Goal: Task Accomplishment & Management: Complete application form

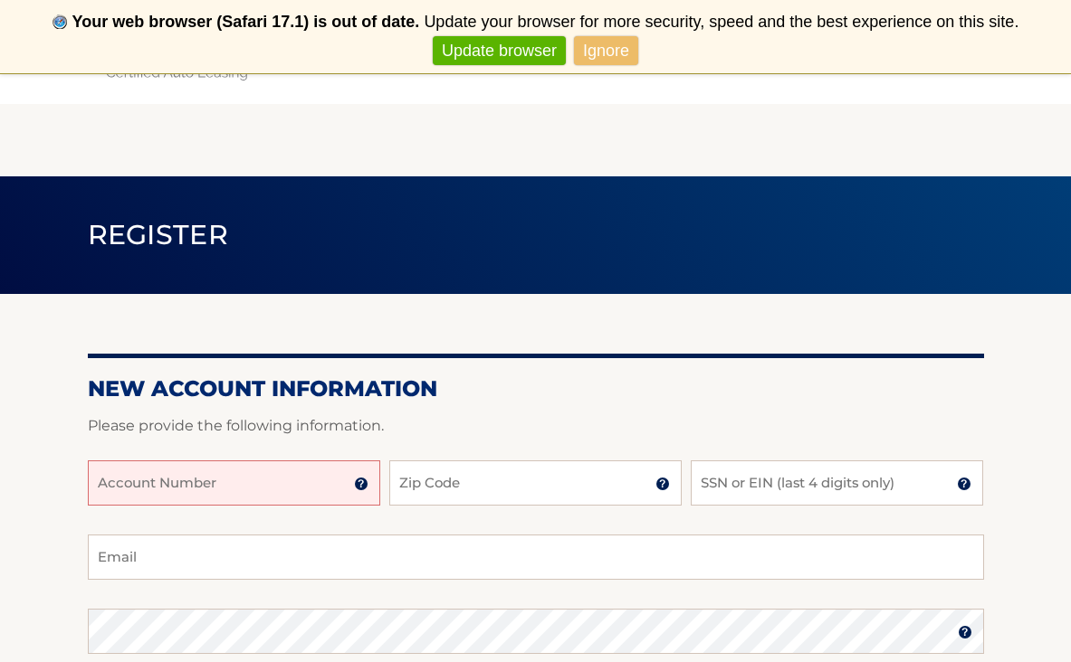
click at [340, 471] on input "Account Number" at bounding box center [234, 483] width 292 height 45
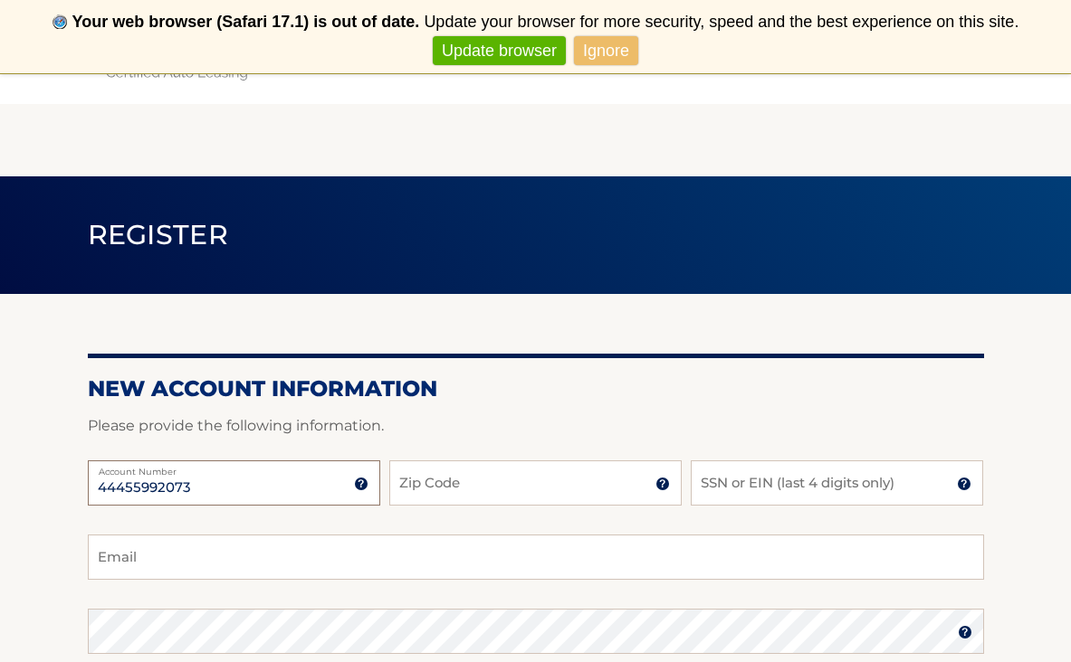
type input "44455992073"
type input "07734"
click at [720, 491] on input "SSN or EIN (last 4 digits only)" at bounding box center [836, 483] width 292 height 45
type input "2652"
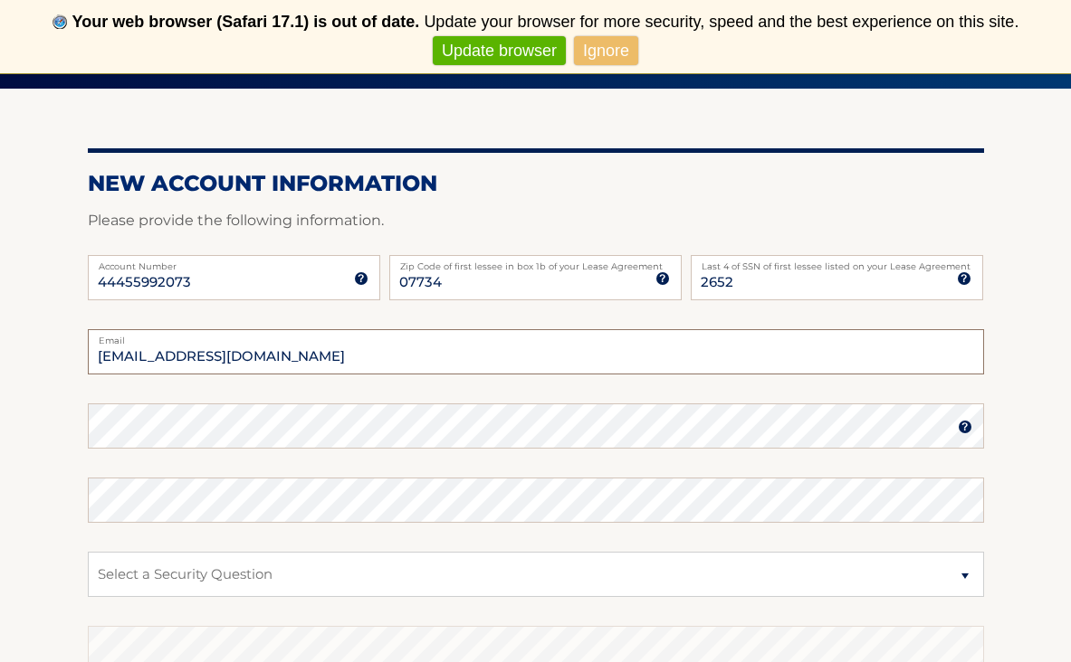
scroll to position [210, 0]
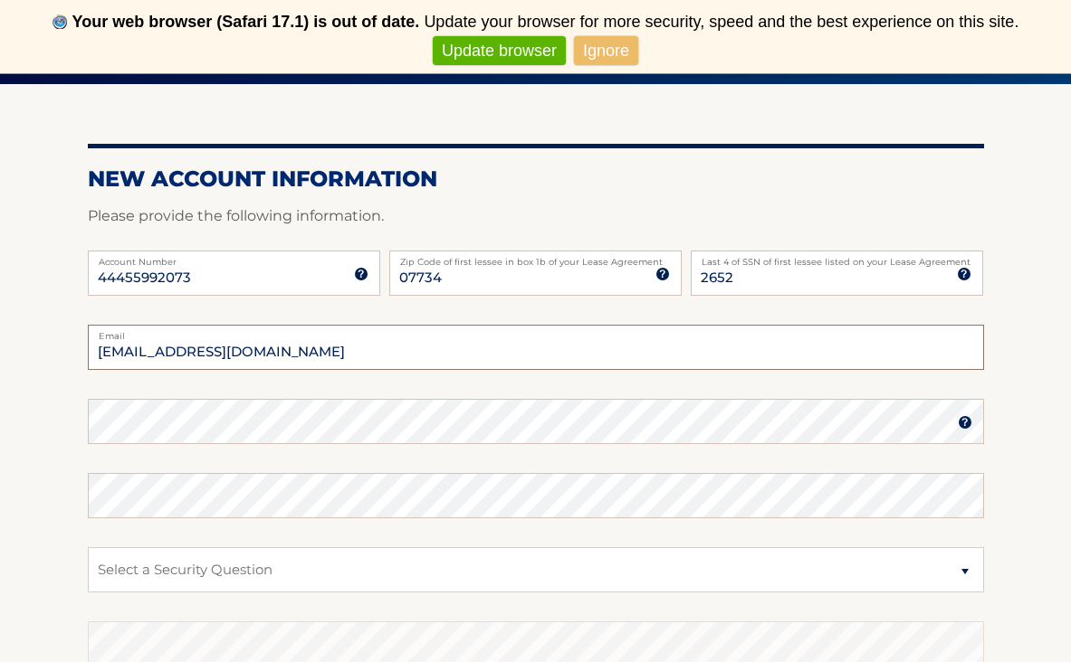
type input "emilymills731@gmail.com"
click at [452, 432] on form "New Account Information Please provide the following information. 44455992073 A…" at bounding box center [536, 478] width 896 height 625
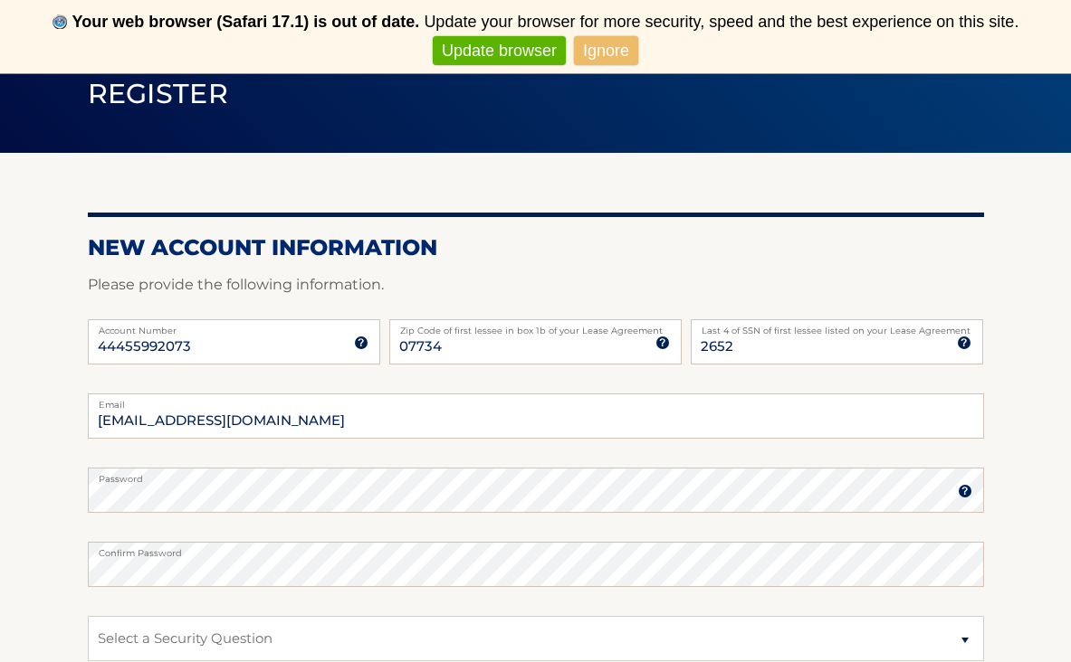
scroll to position [178, 0]
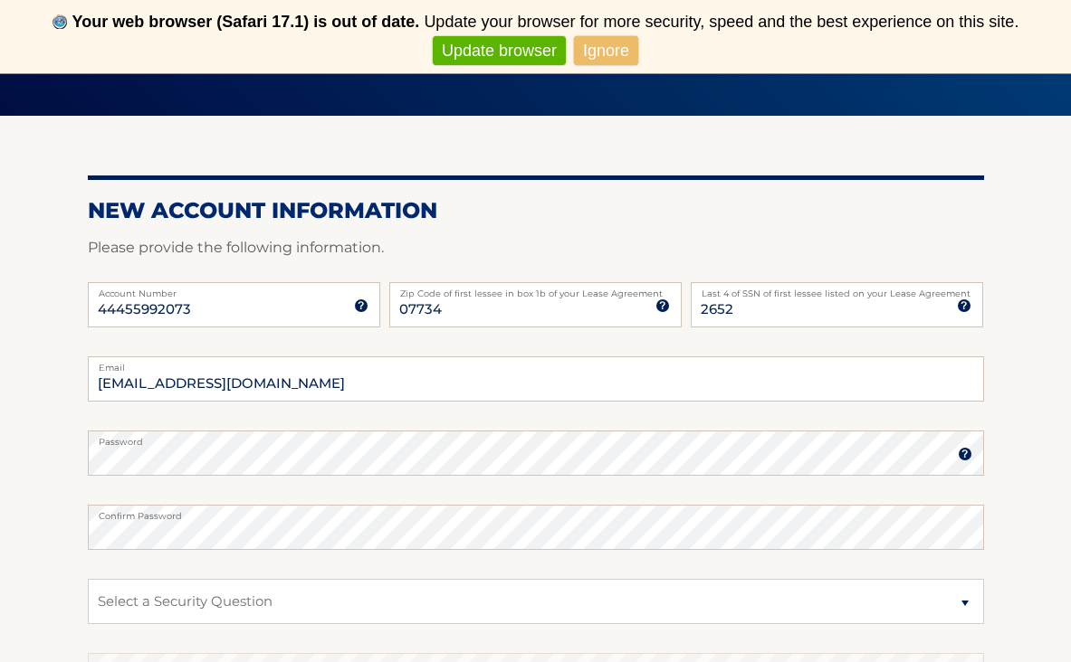
click at [726, 435] on label "Password" at bounding box center [536, 438] width 896 height 14
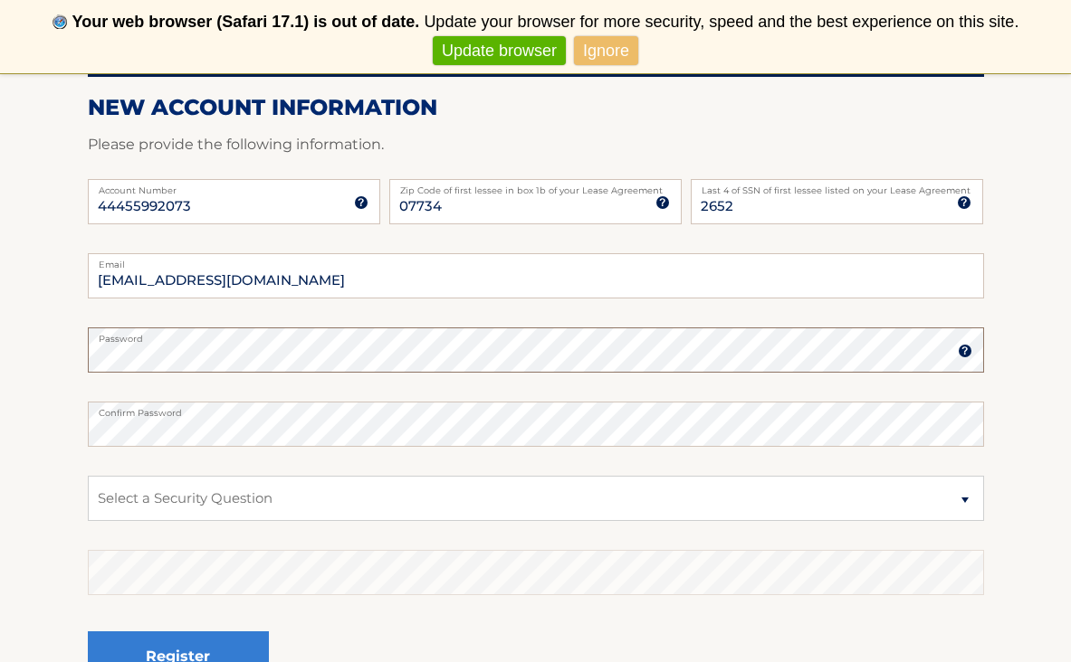
scroll to position [281, 0]
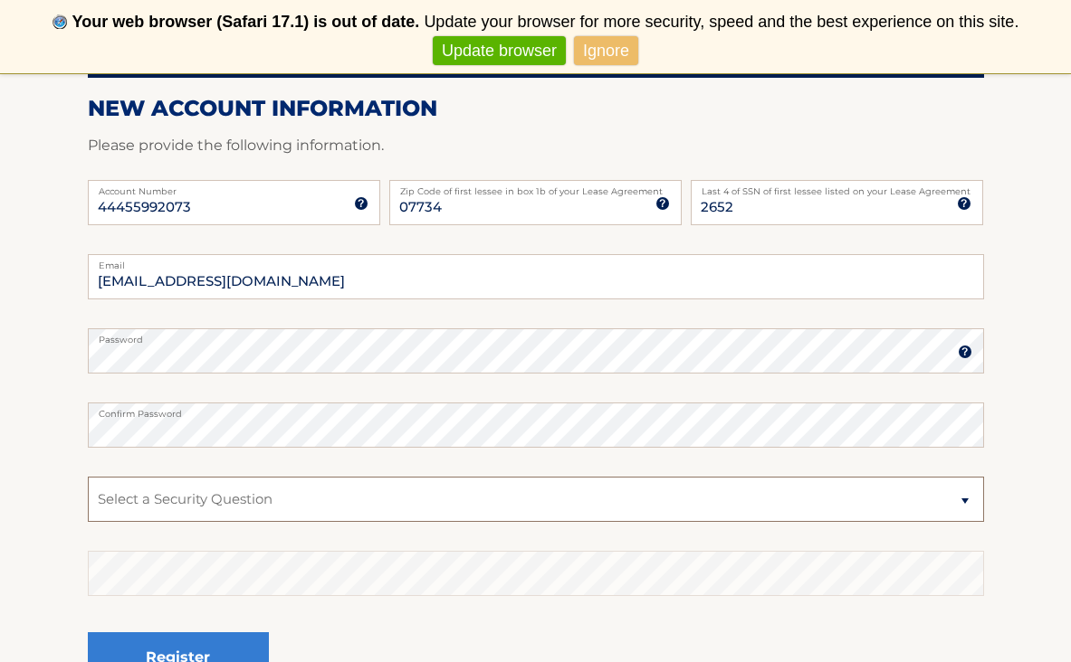
select select "2"
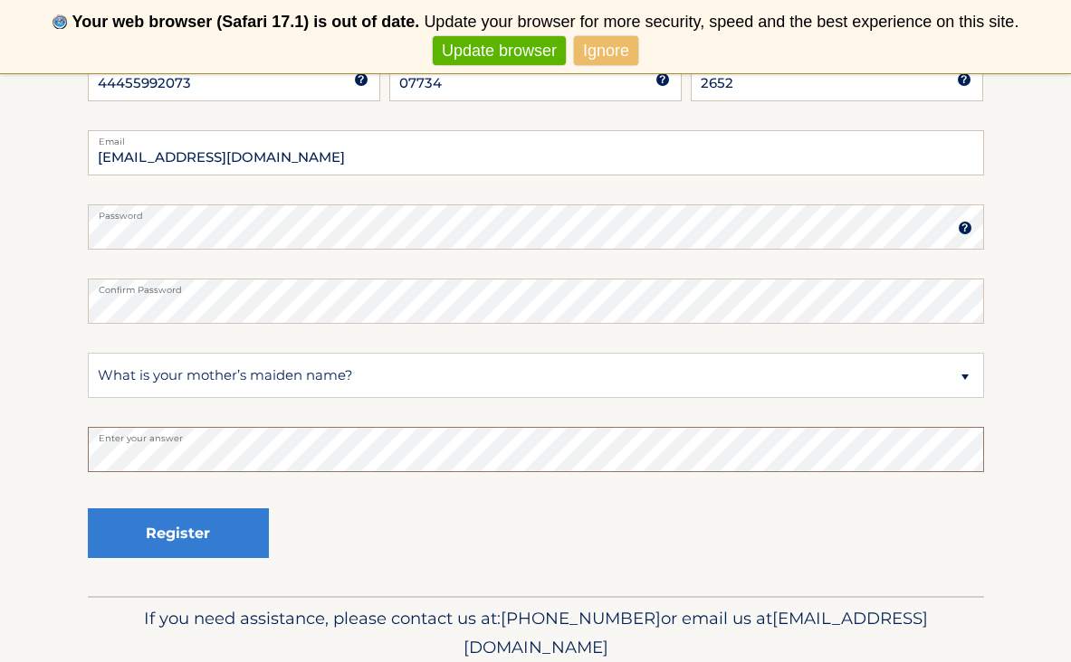
scroll to position [414, 0]
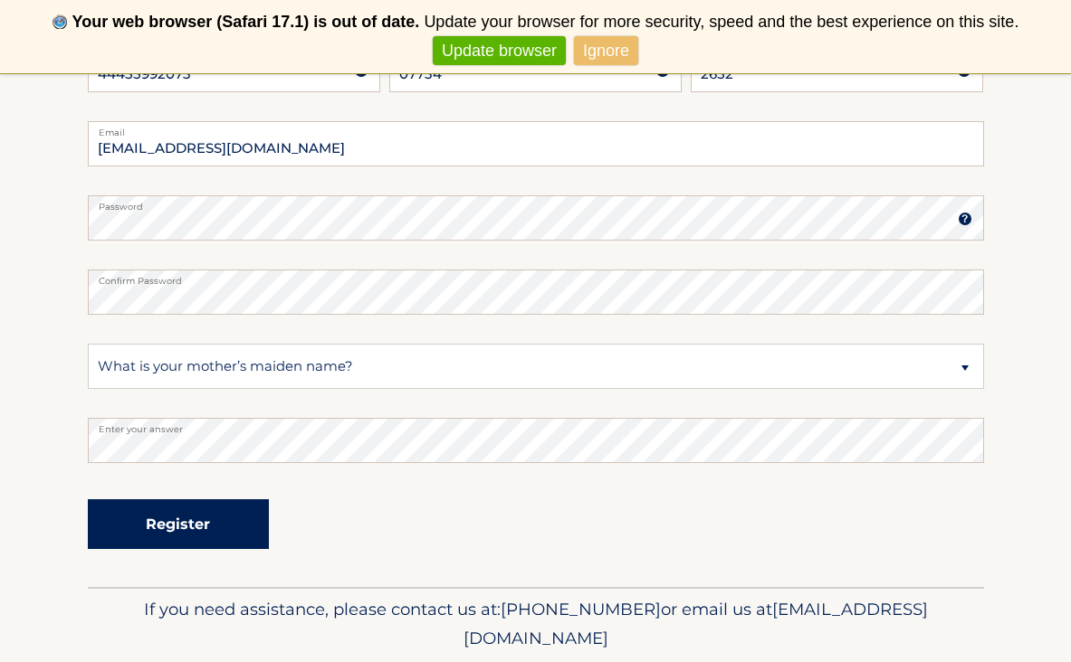
click at [135, 539] on button "Register" at bounding box center [178, 525] width 181 height 50
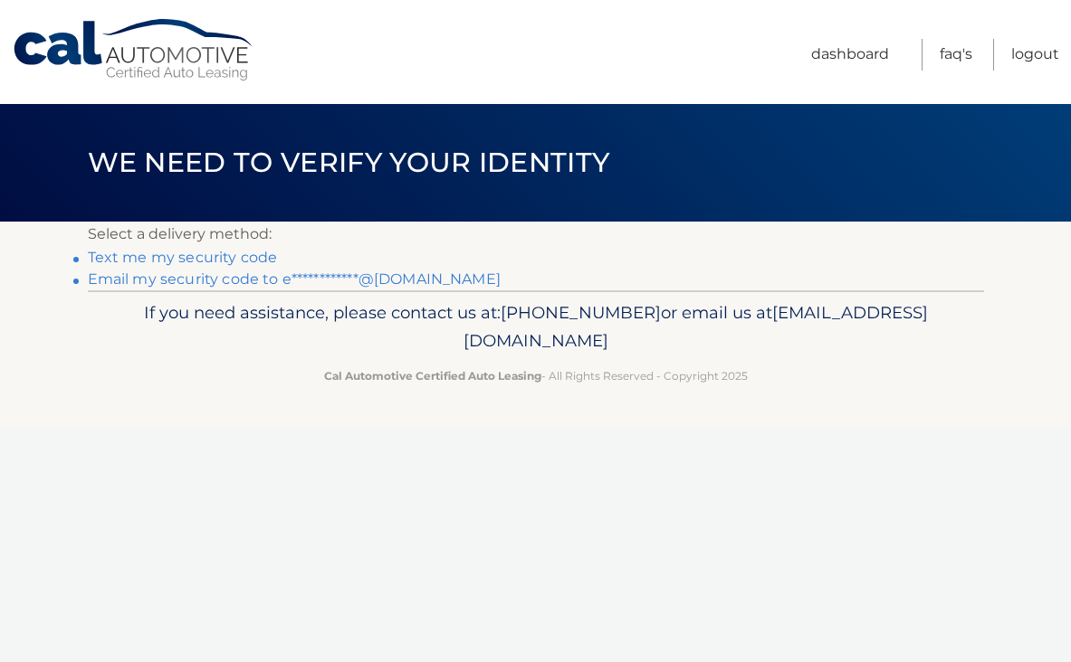
click at [256, 259] on link "Text me my security code" at bounding box center [183, 257] width 190 height 17
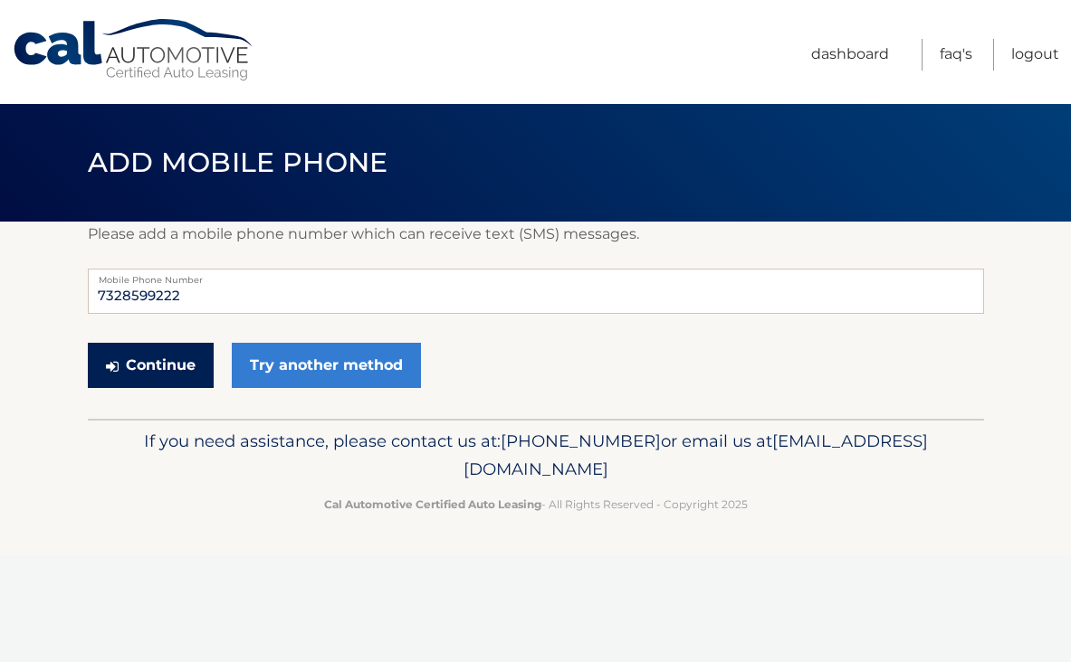
click at [167, 372] on button "Continue" at bounding box center [151, 365] width 126 height 45
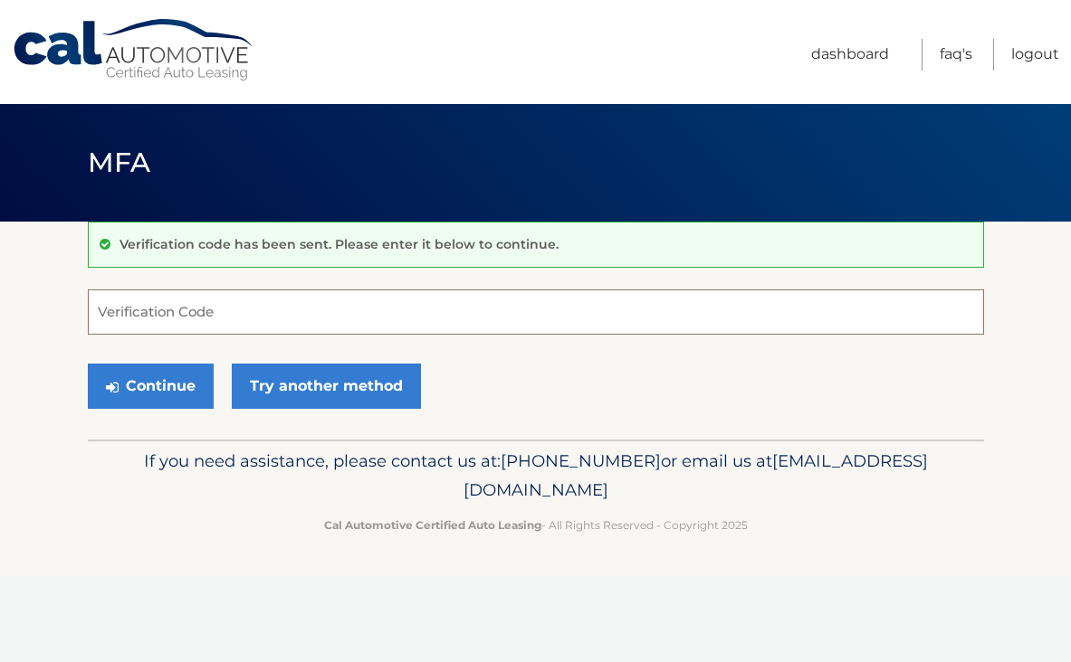
click at [177, 318] on input "Verification Code" at bounding box center [536, 312] width 896 height 45
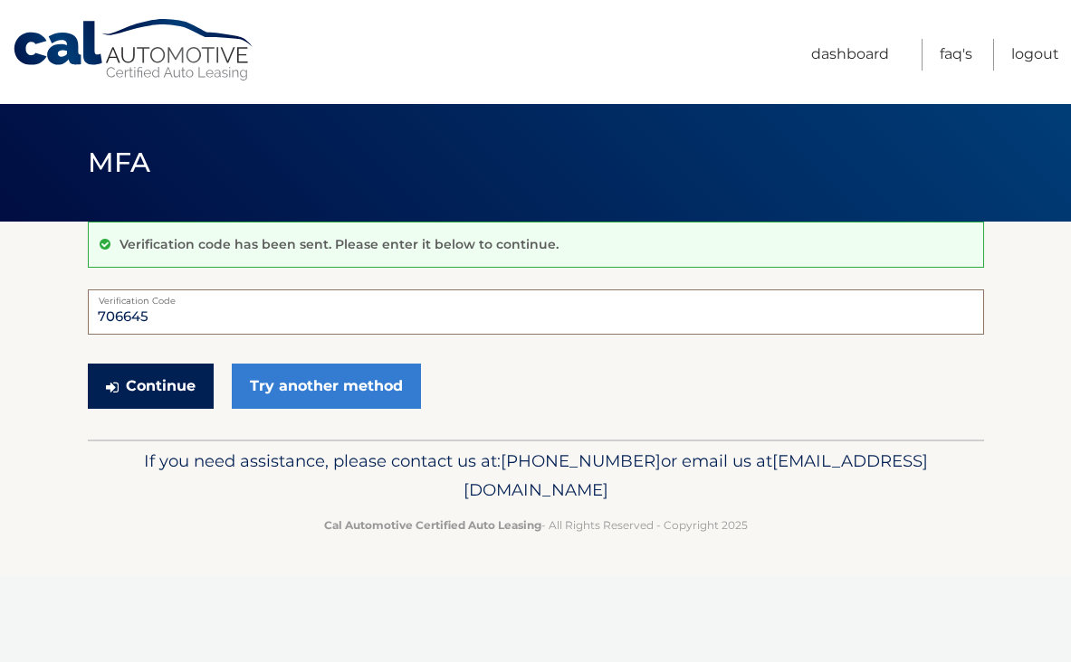
type input "706645"
click at [133, 370] on button "Continue" at bounding box center [151, 386] width 126 height 45
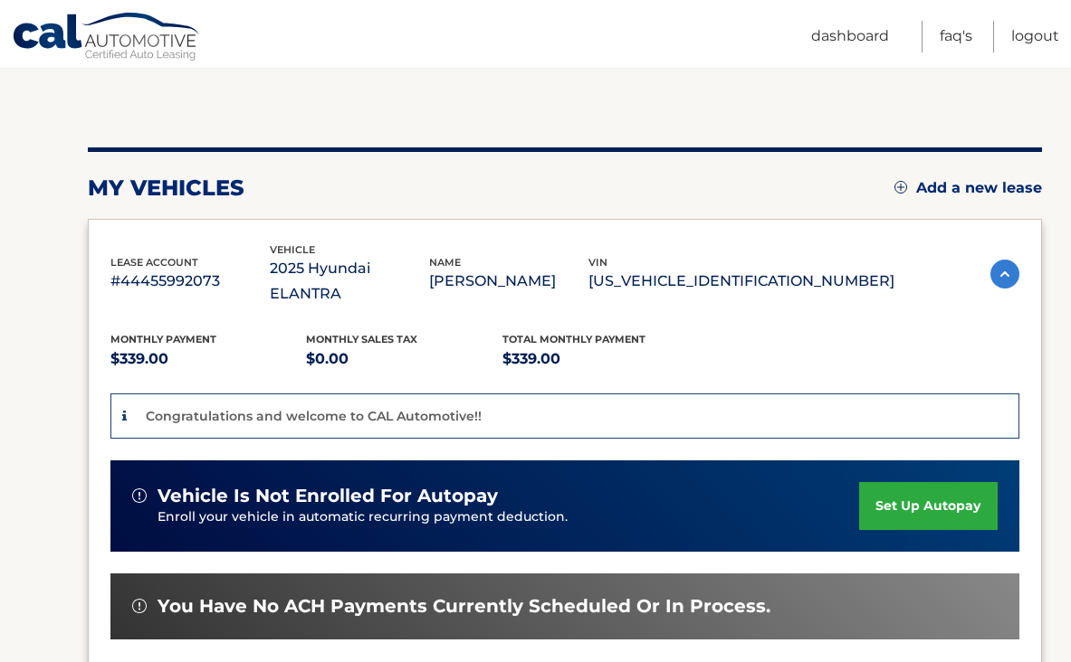
scroll to position [155, 0]
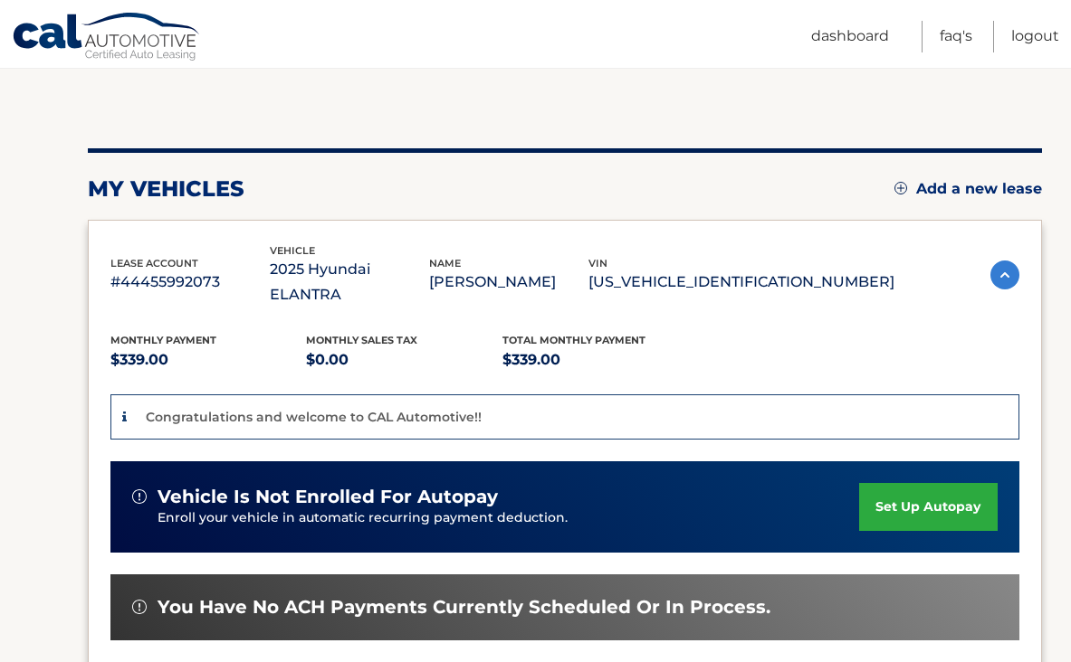
click at [869, 483] on link "set up autopay" at bounding box center [928, 507] width 138 height 48
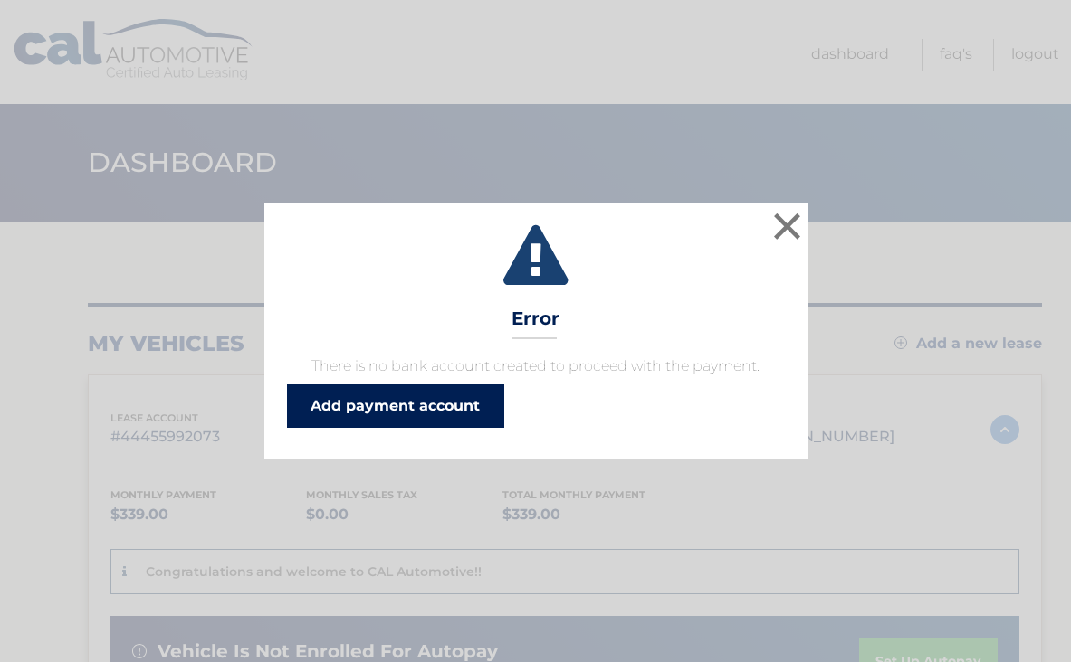
click at [485, 406] on link "Add payment account" at bounding box center [395, 406] width 217 height 43
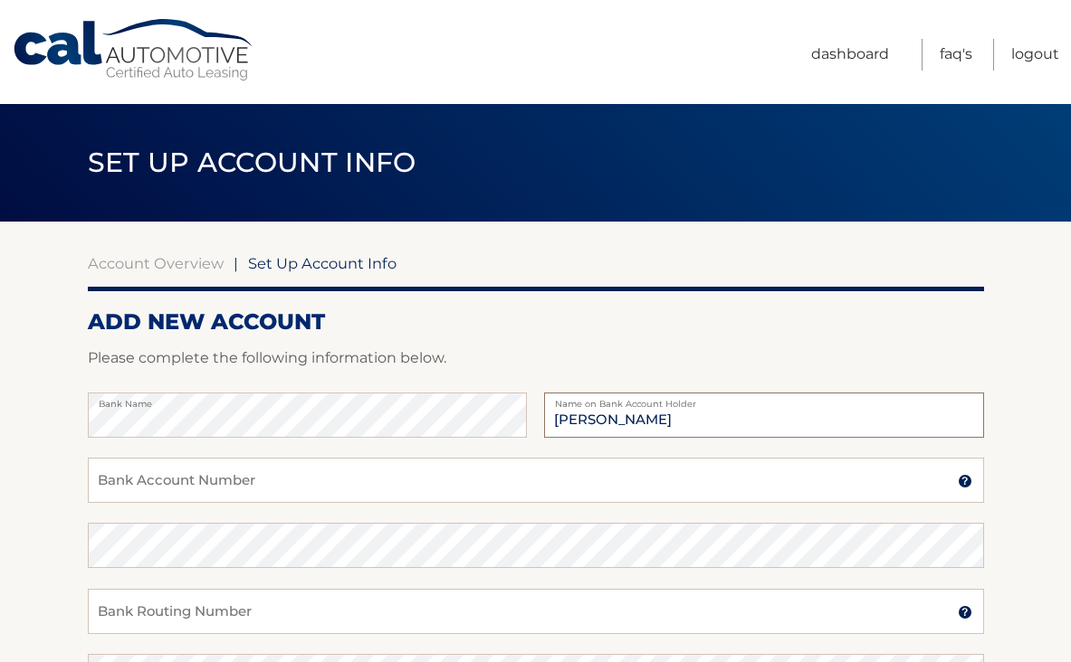
type input "[PERSON_NAME]"
click at [400, 447] on div "Bank Name Emily Mills Name on Bank Account Holder" at bounding box center [536, 425] width 896 height 65
click at [396, 470] on input "Bank Account Number" at bounding box center [536, 480] width 896 height 45
type input "381035138828"
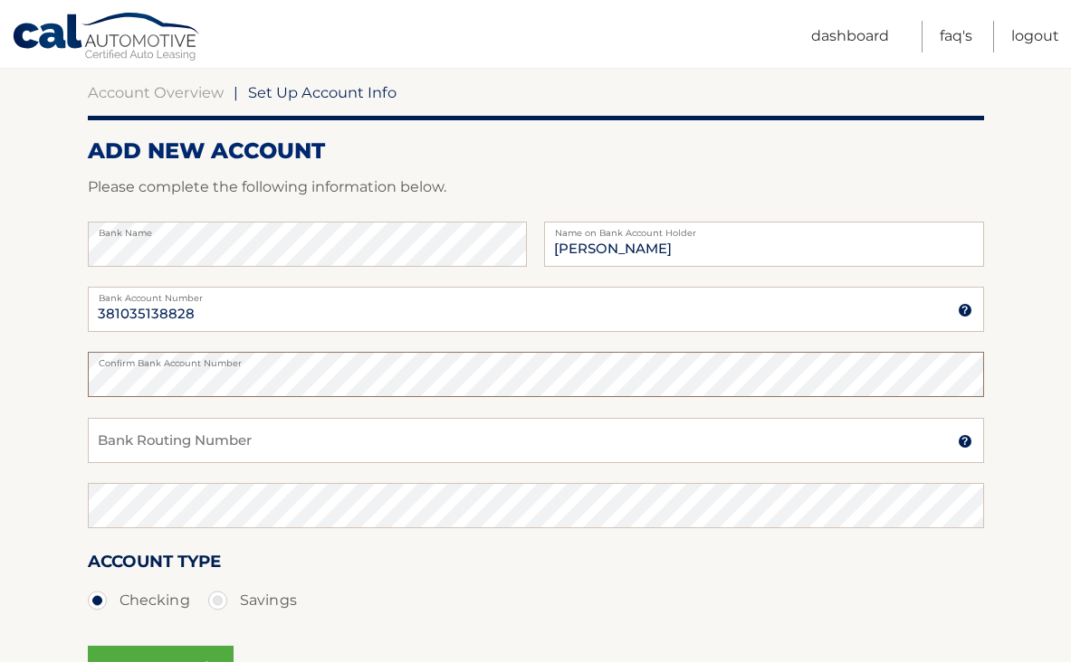
scroll to position [186, 0]
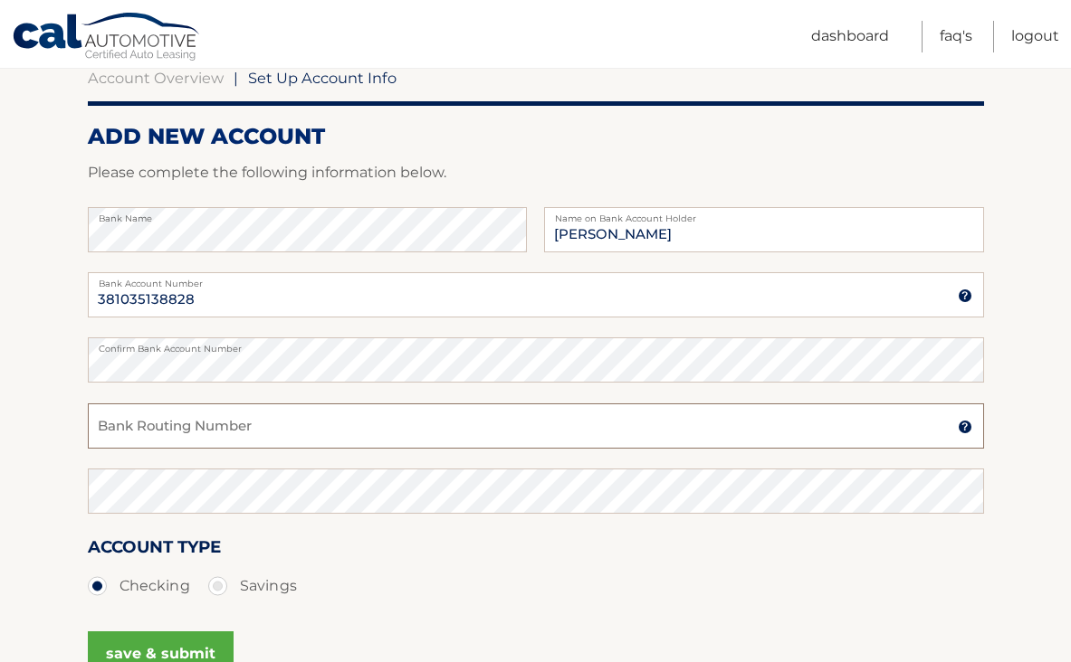
click at [283, 423] on input "Bank Routing Number" at bounding box center [536, 426] width 896 height 45
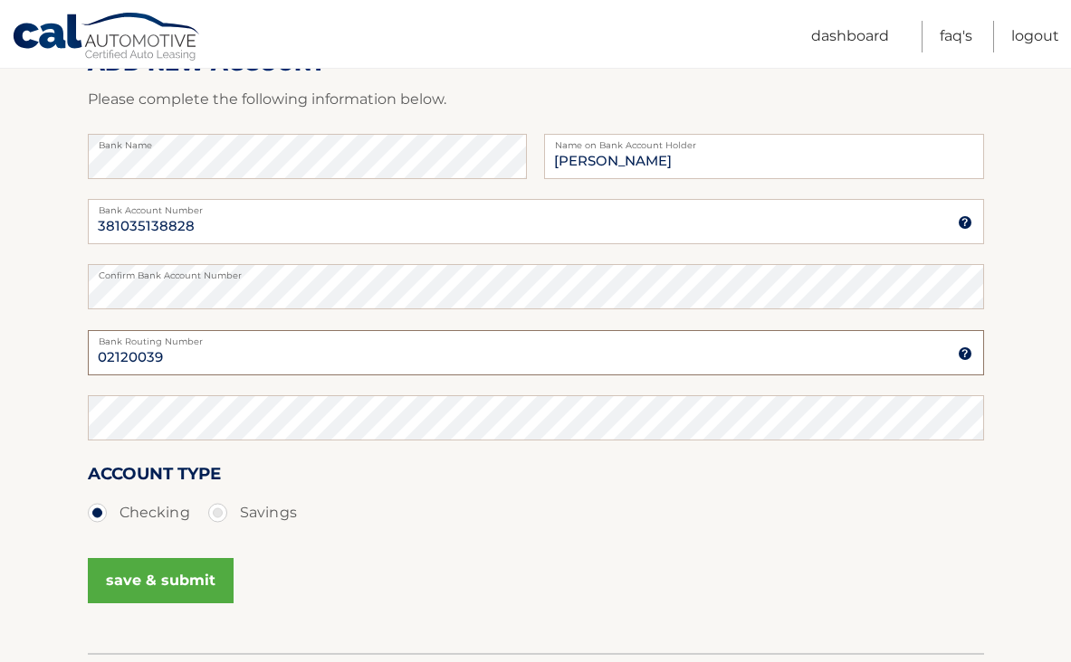
scroll to position [275, 0]
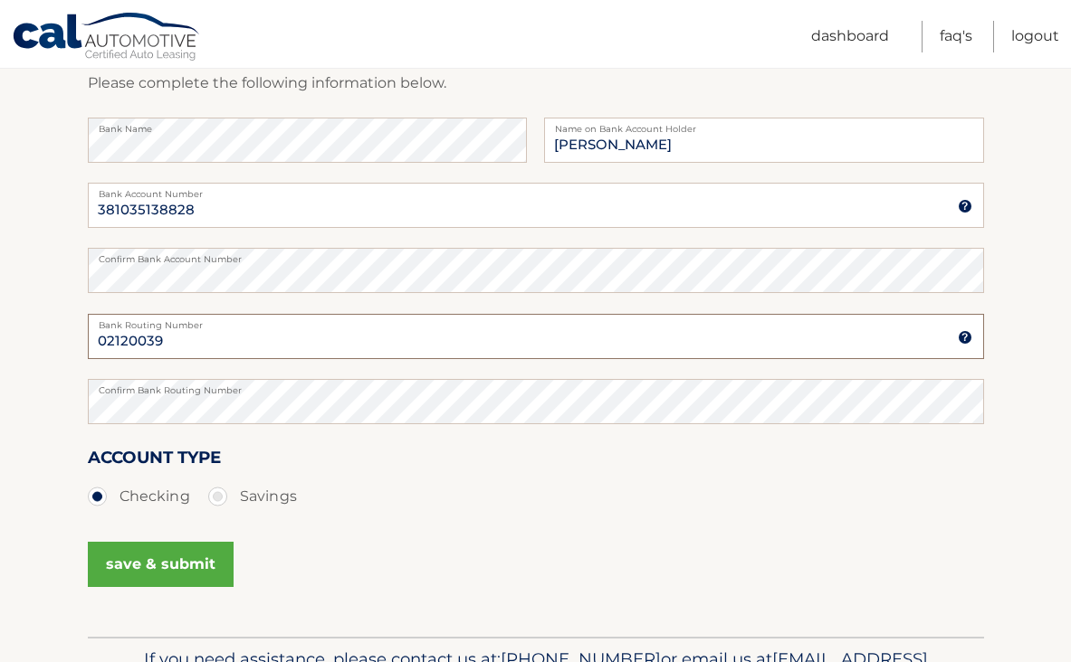
drag, startPoint x: 179, startPoint y: 345, endPoint x: 81, endPoint y: 348, distance: 97.8
click at [81, 348] on section "Account Overview | Set Up Account Info ADD NEW ACCOUNT Please complete the foll…" at bounding box center [535, 292] width 1071 height 690
type input "021200339"
click at [149, 551] on button "save & submit" at bounding box center [161, 564] width 146 height 45
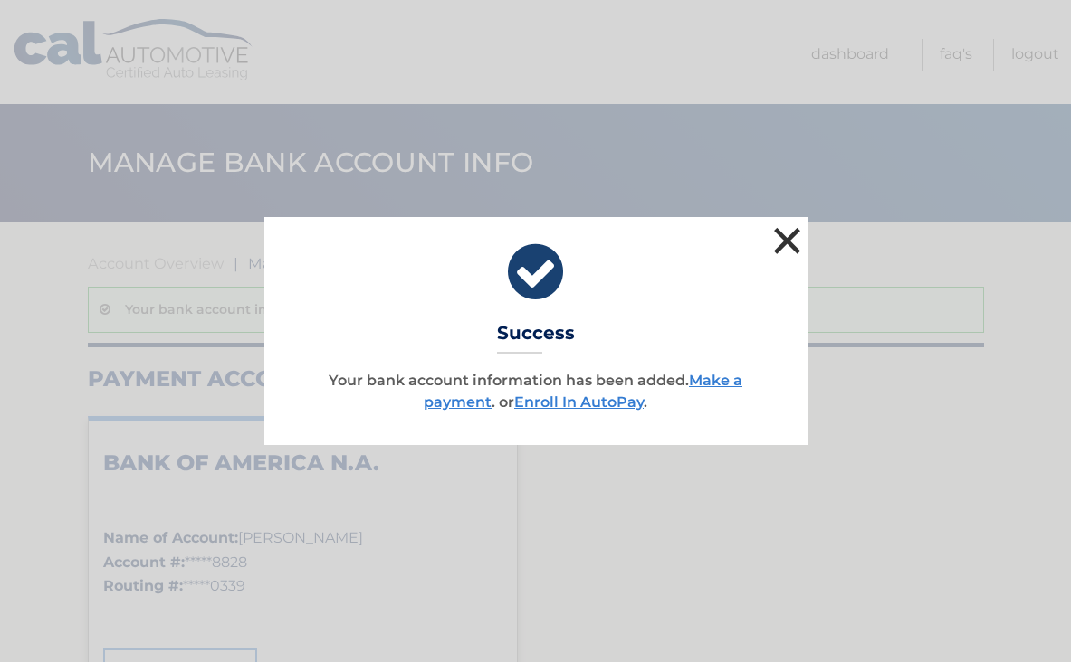
click at [786, 237] on button "×" at bounding box center [787, 241] width 36 height 36
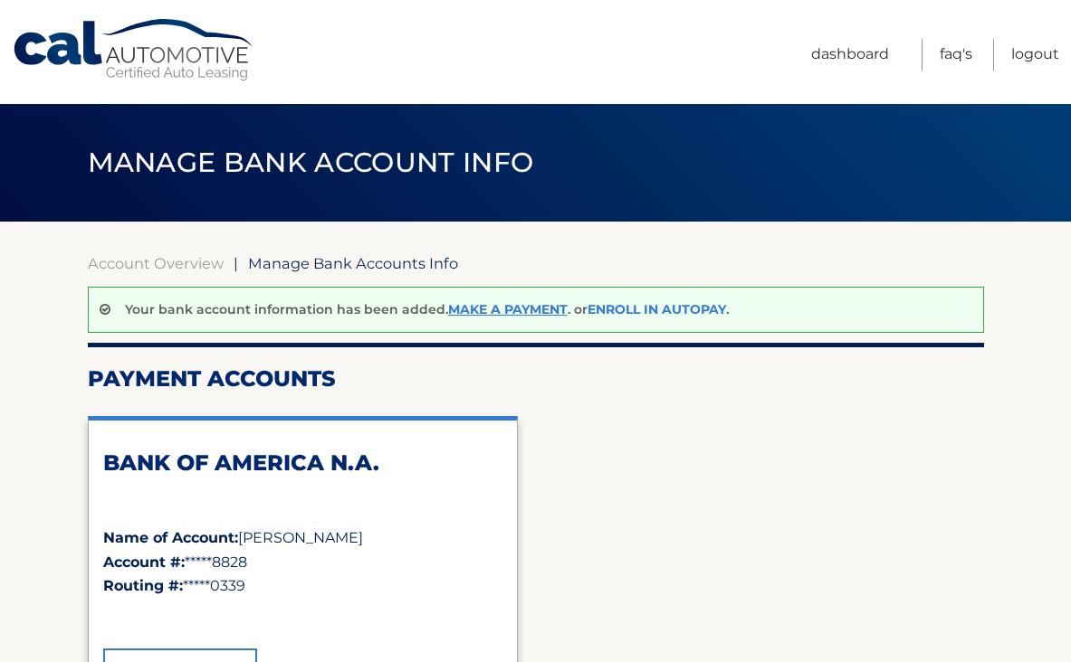
click at [636, 305] on link "Enroll In AutoPay" at bounding box center [656, 309] width 138 height 16
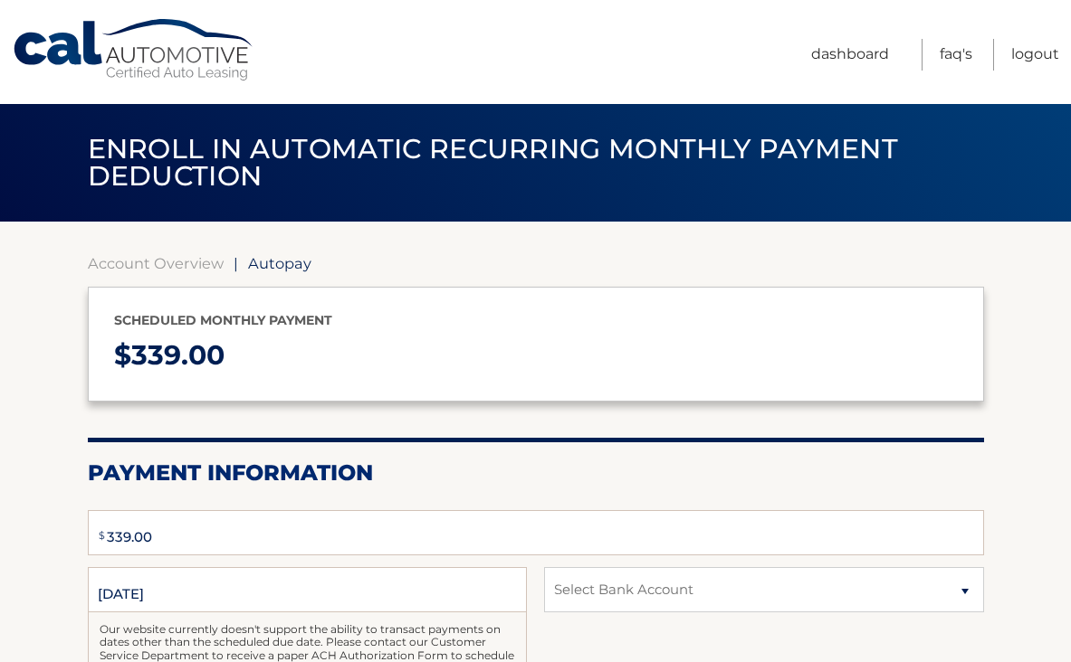
type input "339"
select select "YWFkY2Y5OTItZDViMi00N2E5LTkyNGEtMGUxOWQ0MjJkYzJi"
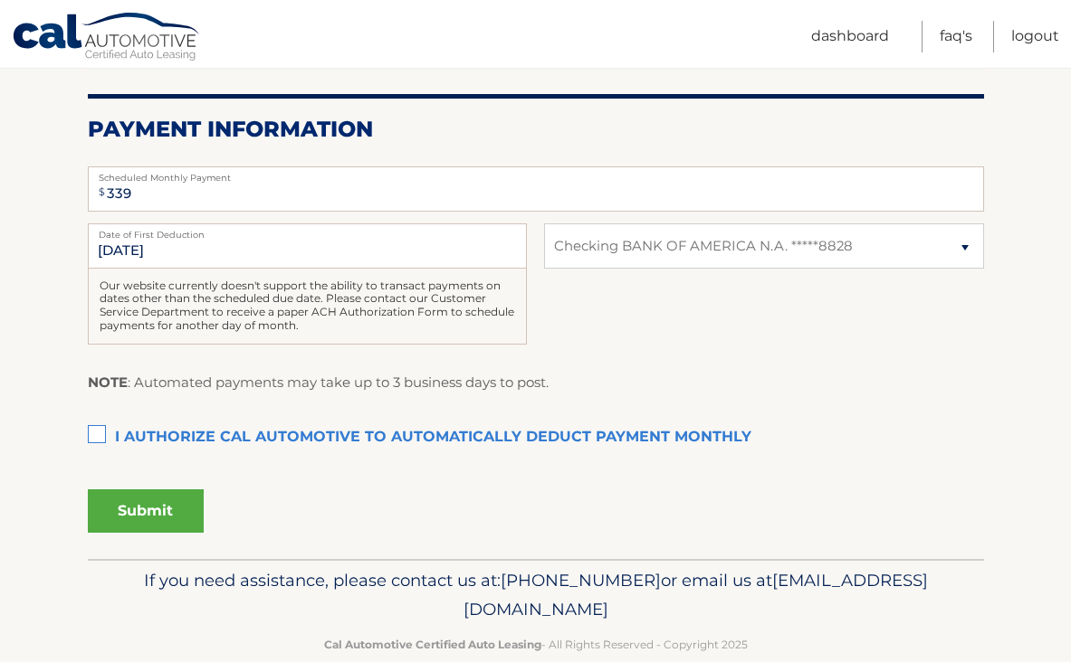
scroll to position [345, 0]
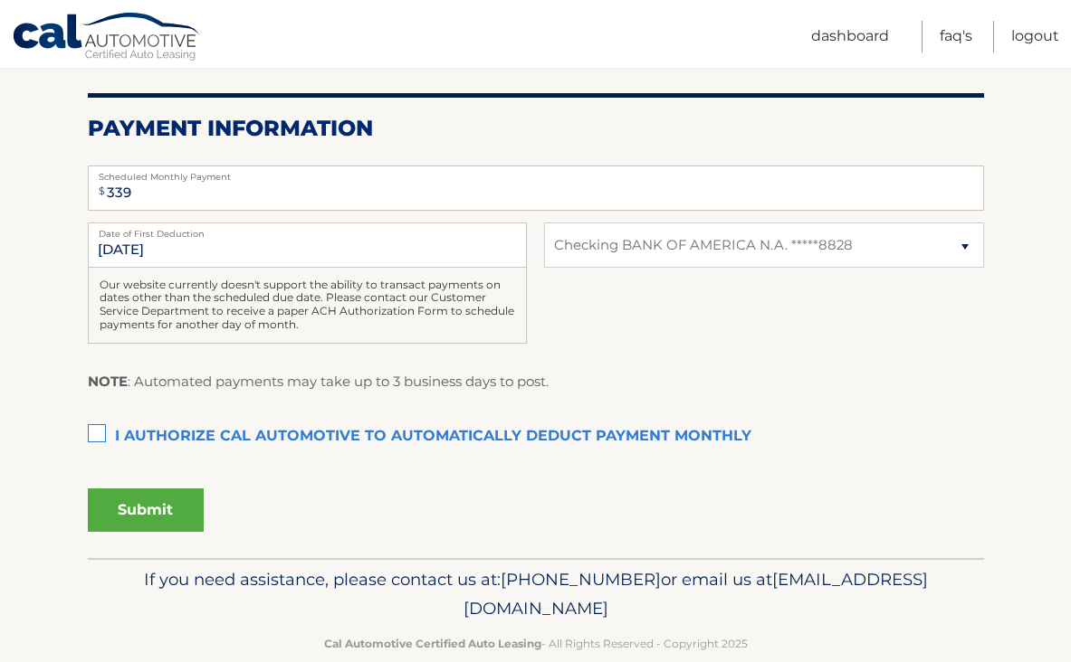
click at [100, 426] on label "I authorize cal automotive to automatically deduct payment monthly This checkbo…" at bounding box center [536, 437] width 896 height 36
click at [0, 0] on input "I authorize cal automotive to automatically deduct payment monthly This checkbo…" at bounding box center [0, 0] width 0 height 0
click at [157, 497] on button "Submit" at bounding box center [146, 510] width 116 height 43
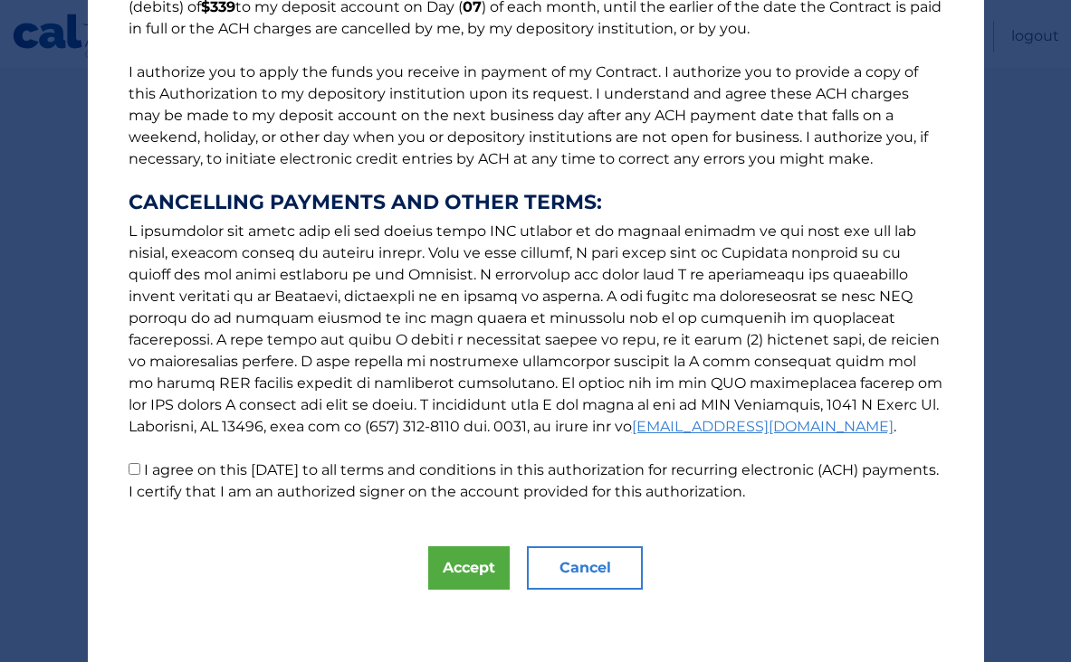
scroll to position [193, 0]
click at [437, 569] on button "Accept" at bounding box center [468, 568] width 81 height 43
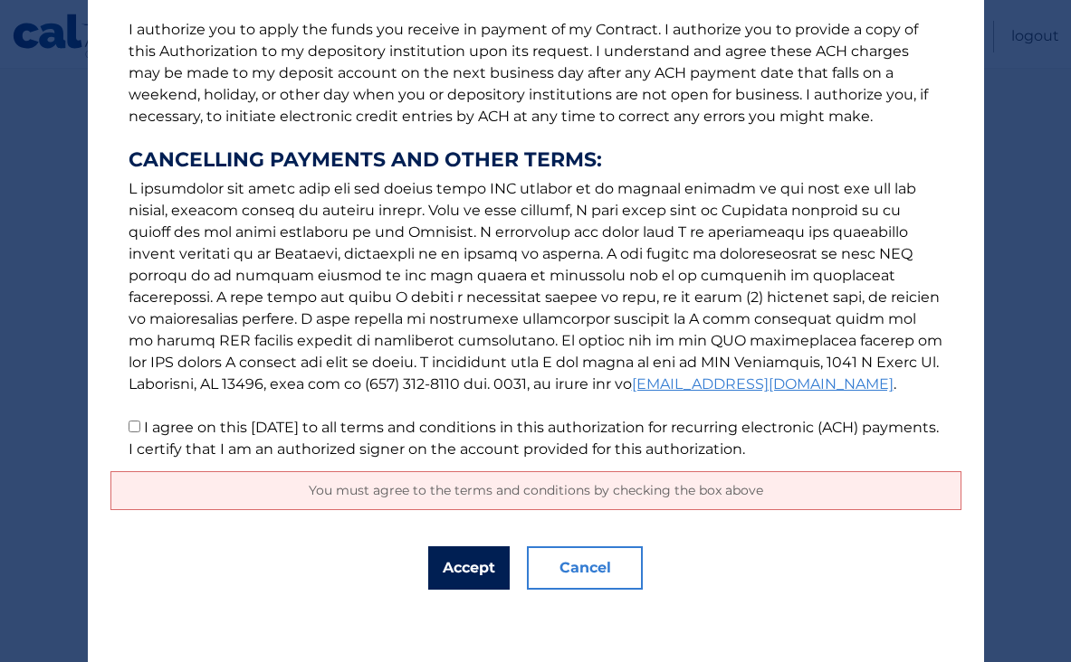
scroll to position [235, 0]
click at [472, 567] on button "Accept" at bounding box center [468, 568] width 81 height 43
click at [135, 431] on input "I agree on this 09/03/2025 to all terms and conditions in this authorization fo…" at bounding box center [134, 427] width 12 height 12
checkbox input "true"
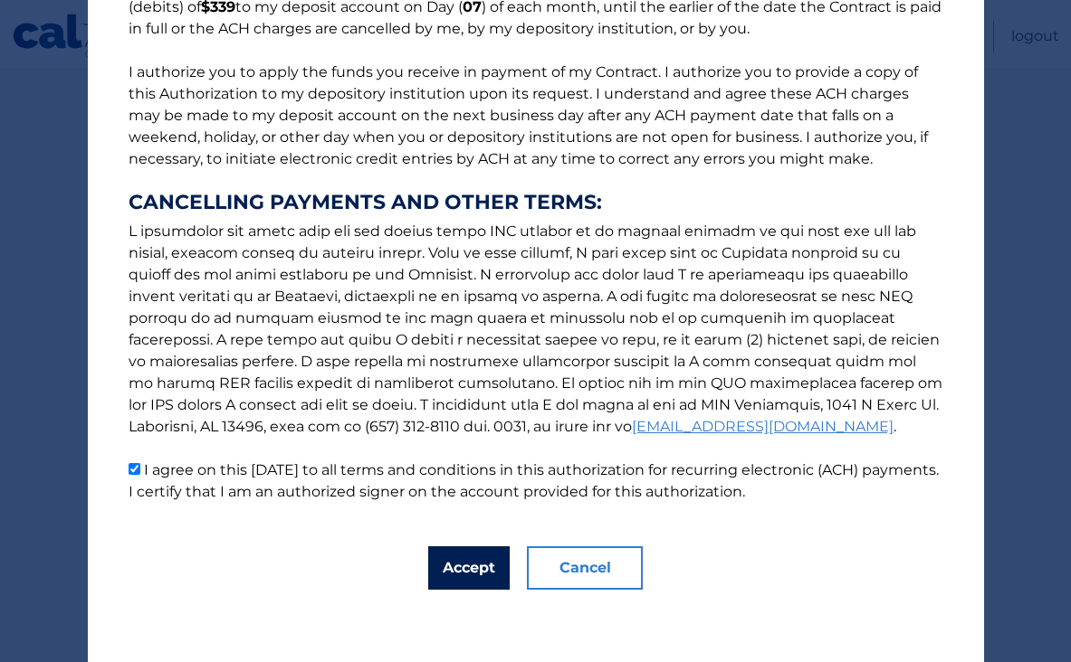
click at [444, 572] on button "Accept" at bounding box center [468, 568] width 81 height 43
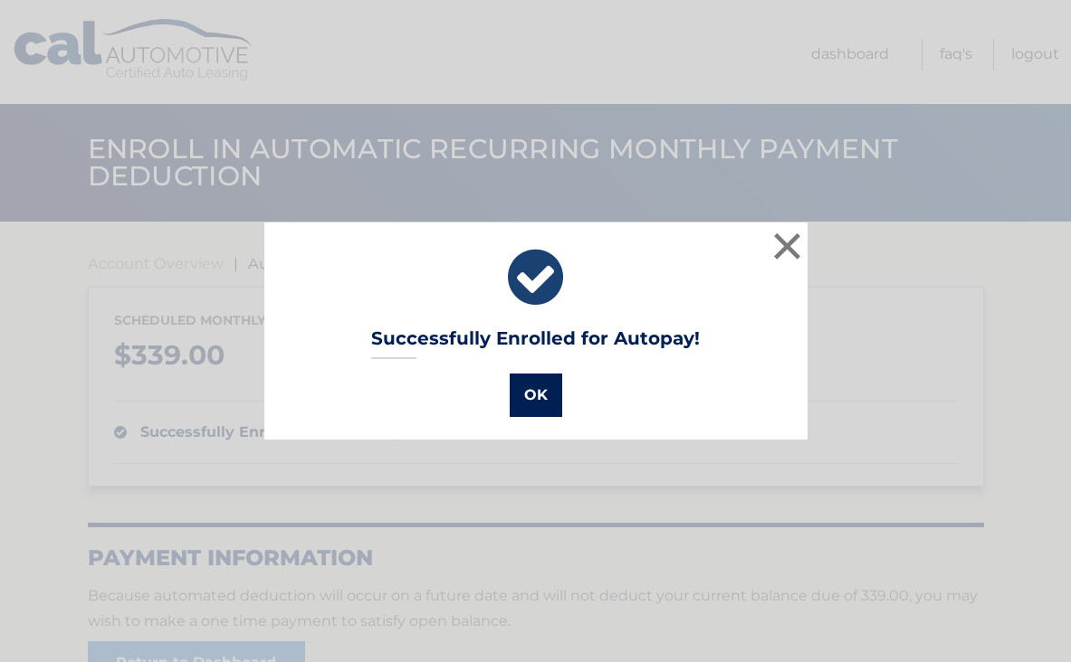
click at [550, 394] on button "OK" at bounding box center [535, 395] width 52 height 43
